Goal: Task Accomplishment & Management: Use online tool/utility

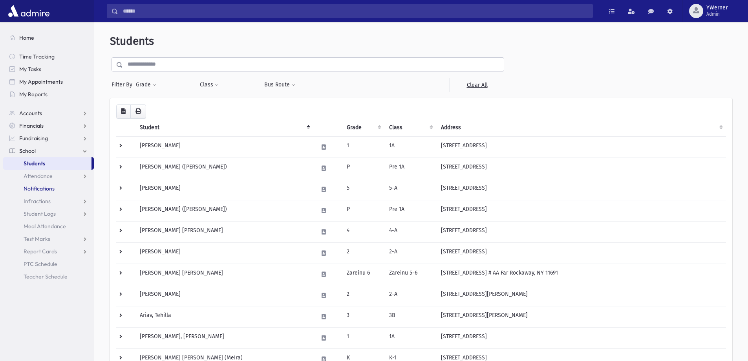
click at [45, 183] on link "Notifications" at bounding box center [48, 188] width 91 height 13
click at [41, 175] on span "Attendance" at bounding box center [38, 175] width 29 height 7
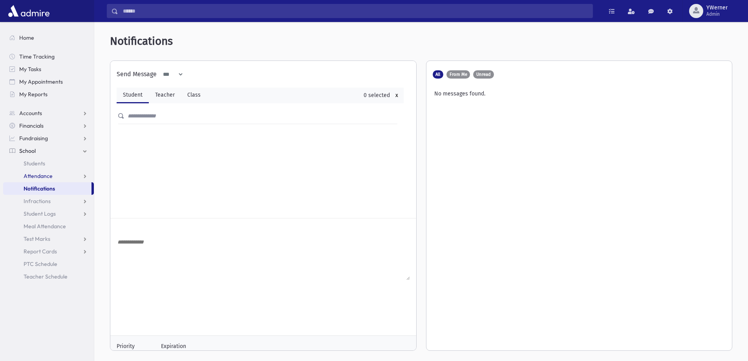
click at [36, 175] on span "Attendance" at bounding box center [38, 175] width 29 height 7
click at [34, 182] on link "Entry" at bounding box center [48, 188] width 91 height 13
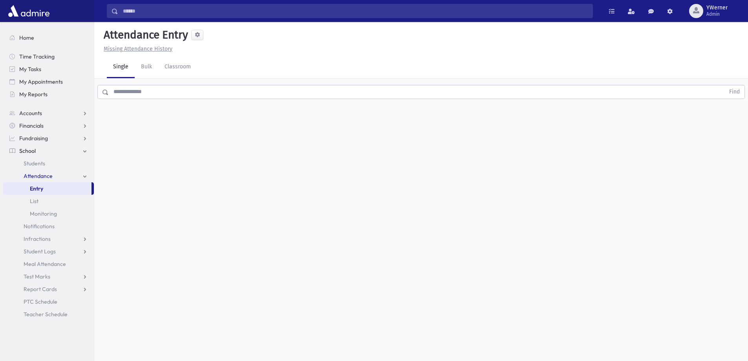
click at [120, 94] on input "text" at bounding box center [417, 92] width 616 height 14
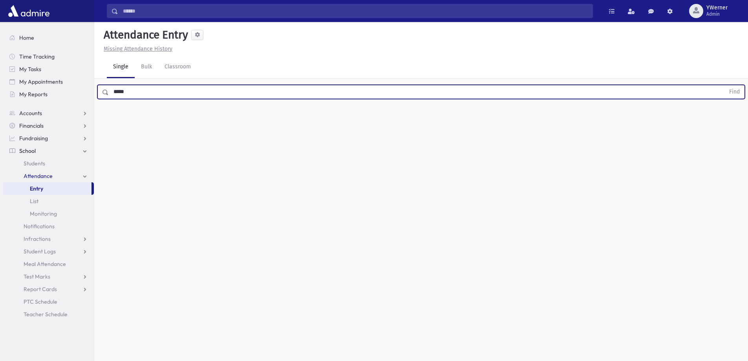
type input "*****"
click at [724, 85] on button "Find" at bounding box center [734, 91] width 20 height 13
click at [384, 117] on span "Late" at bounding box center [385, 117] width 11 height 8
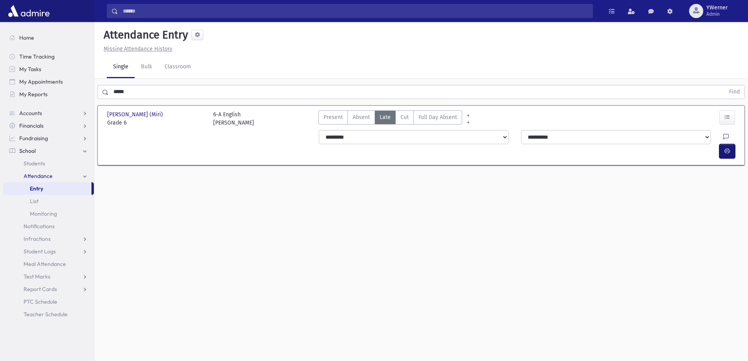
click at [725, 148] on icon "button" at bounding box center [726, 151] width 5 height 7
